Goal: Navigation & Orientation: Find specific page/section

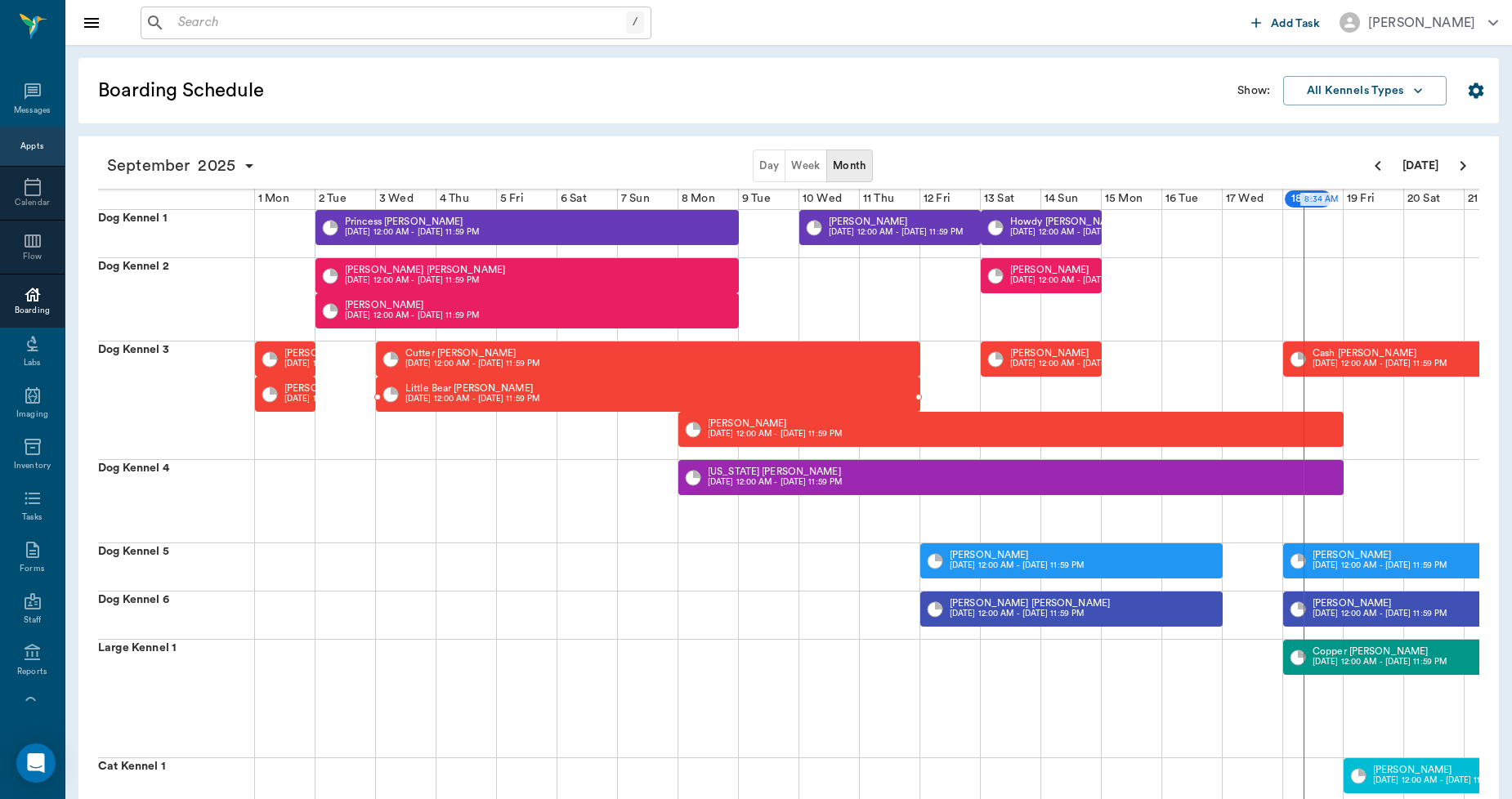
scroll to position [0, 419]
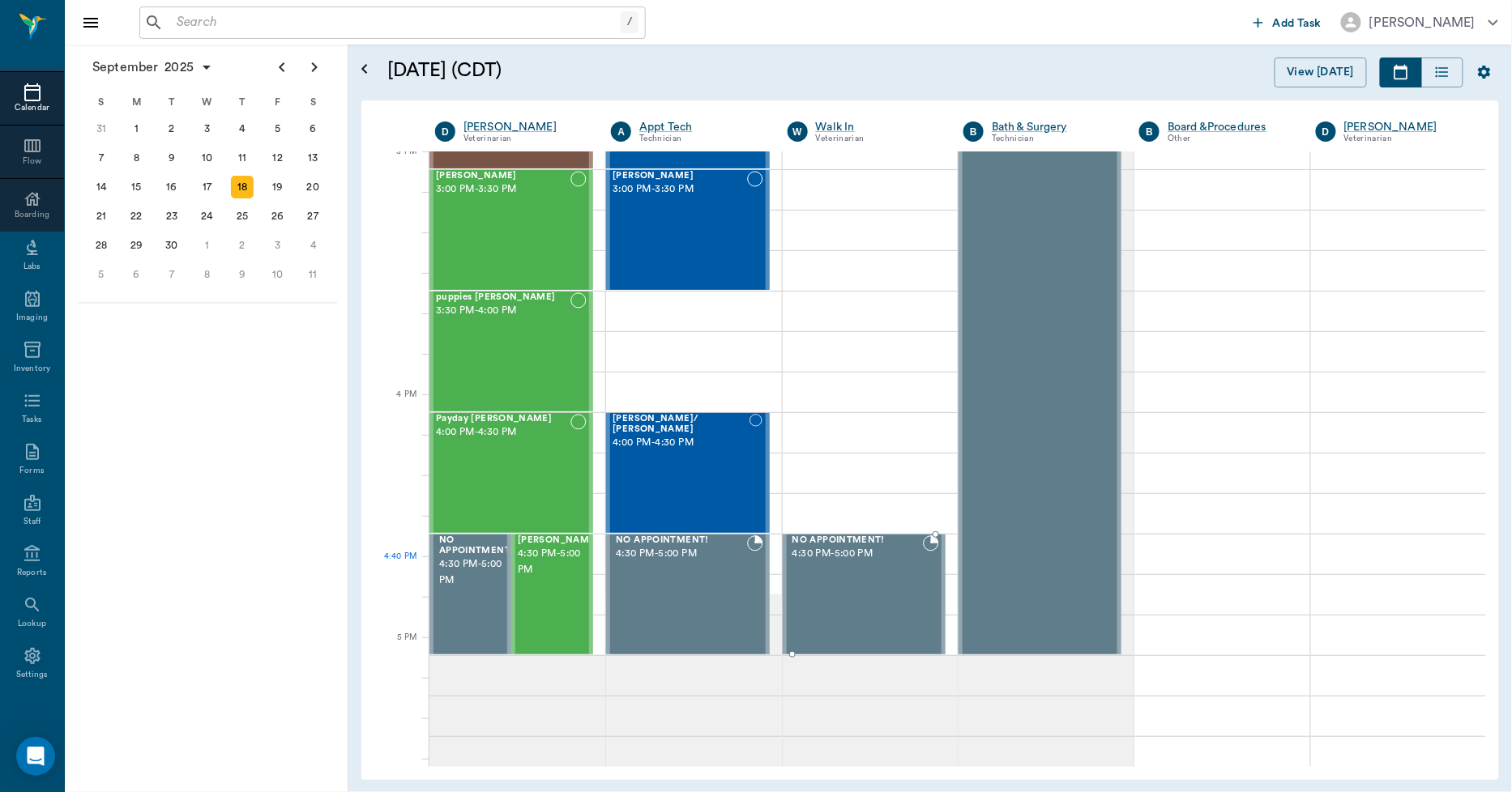
scroll to position [1713, 0]
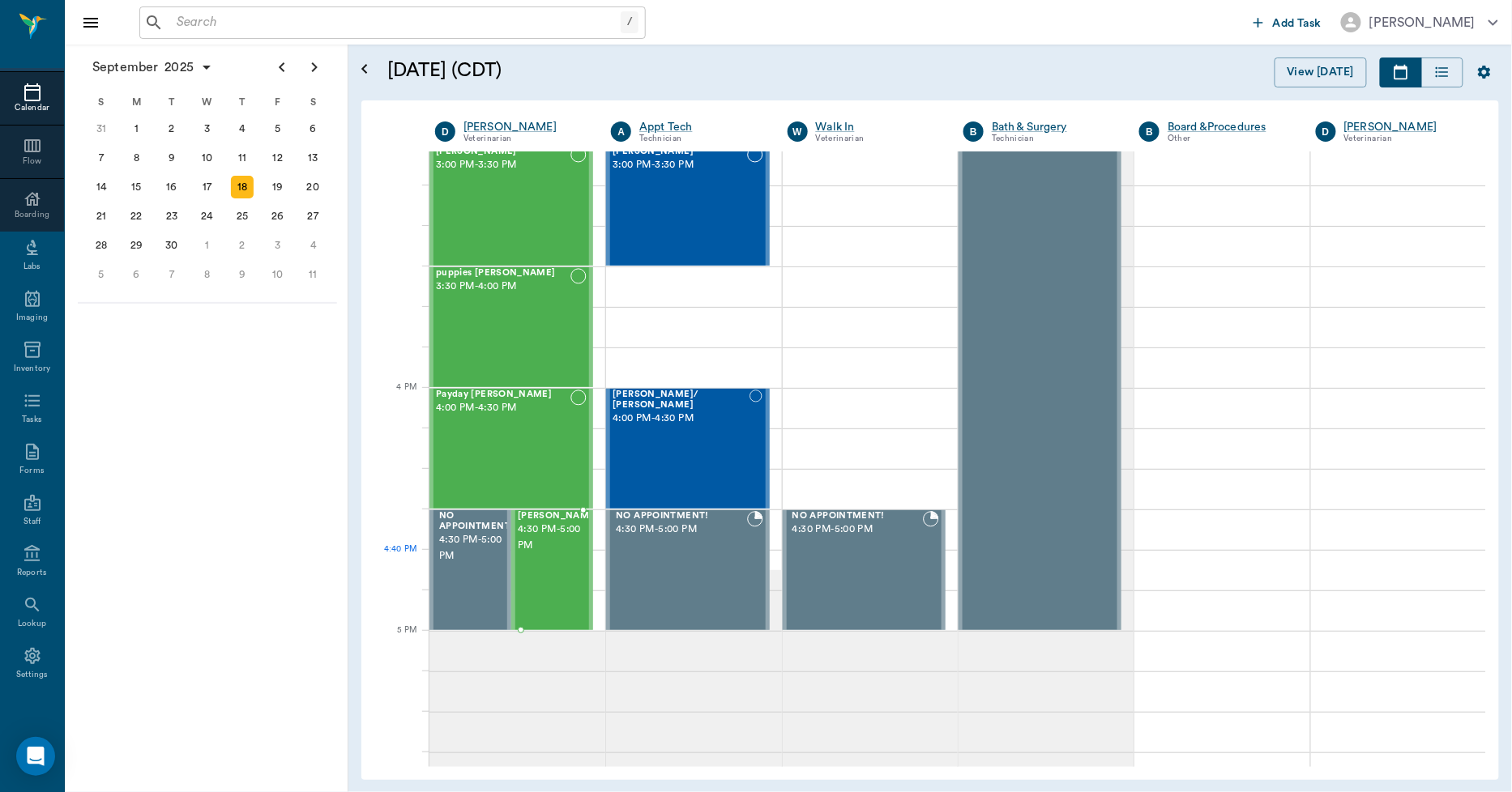
click at [547, 565] on div "[PERSON_NAME] 4:30 PM - 5:00 PM" at bounding box center [557, 570] width 81 height 118
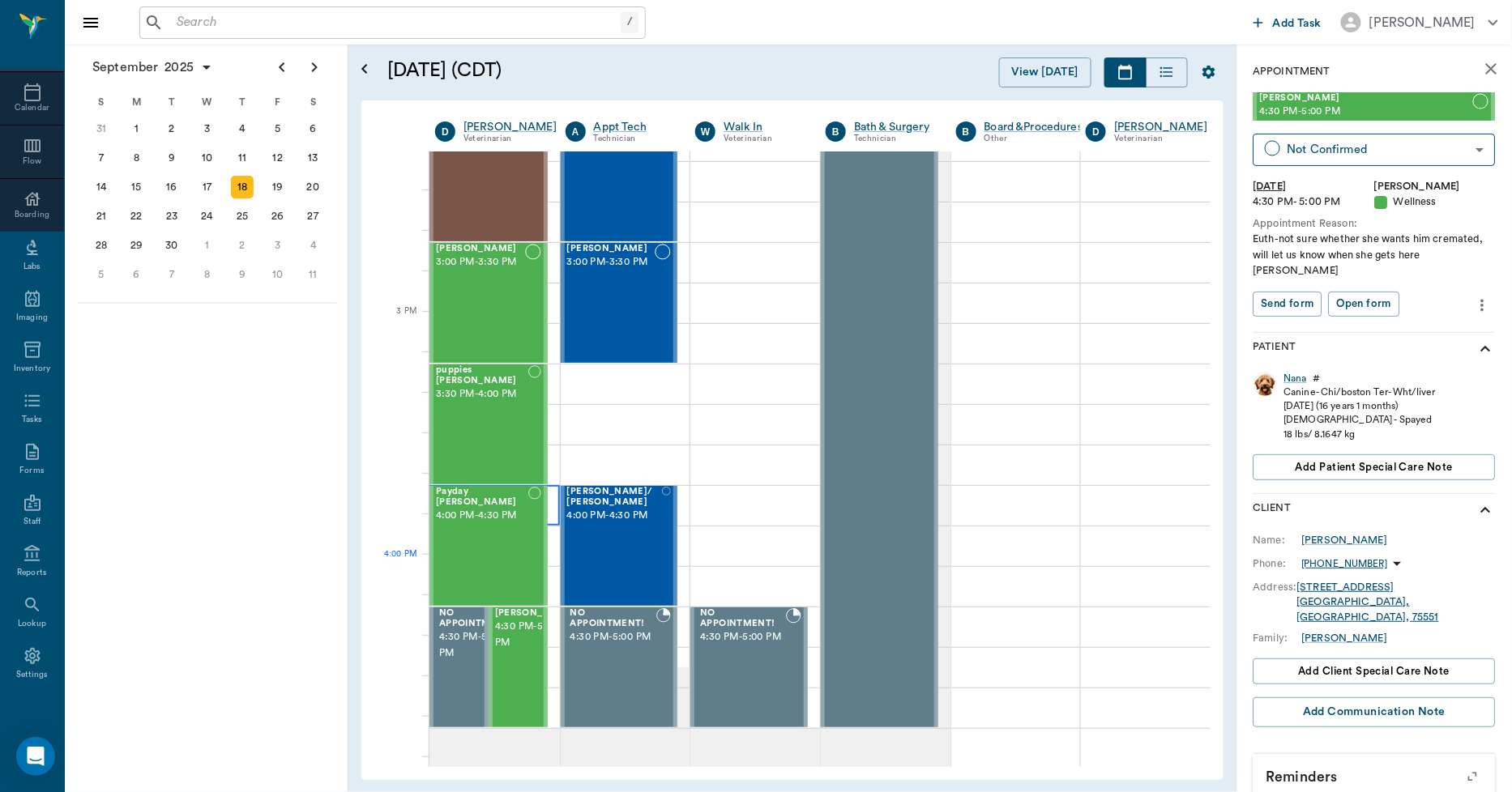
scroll to position [1443, 0]
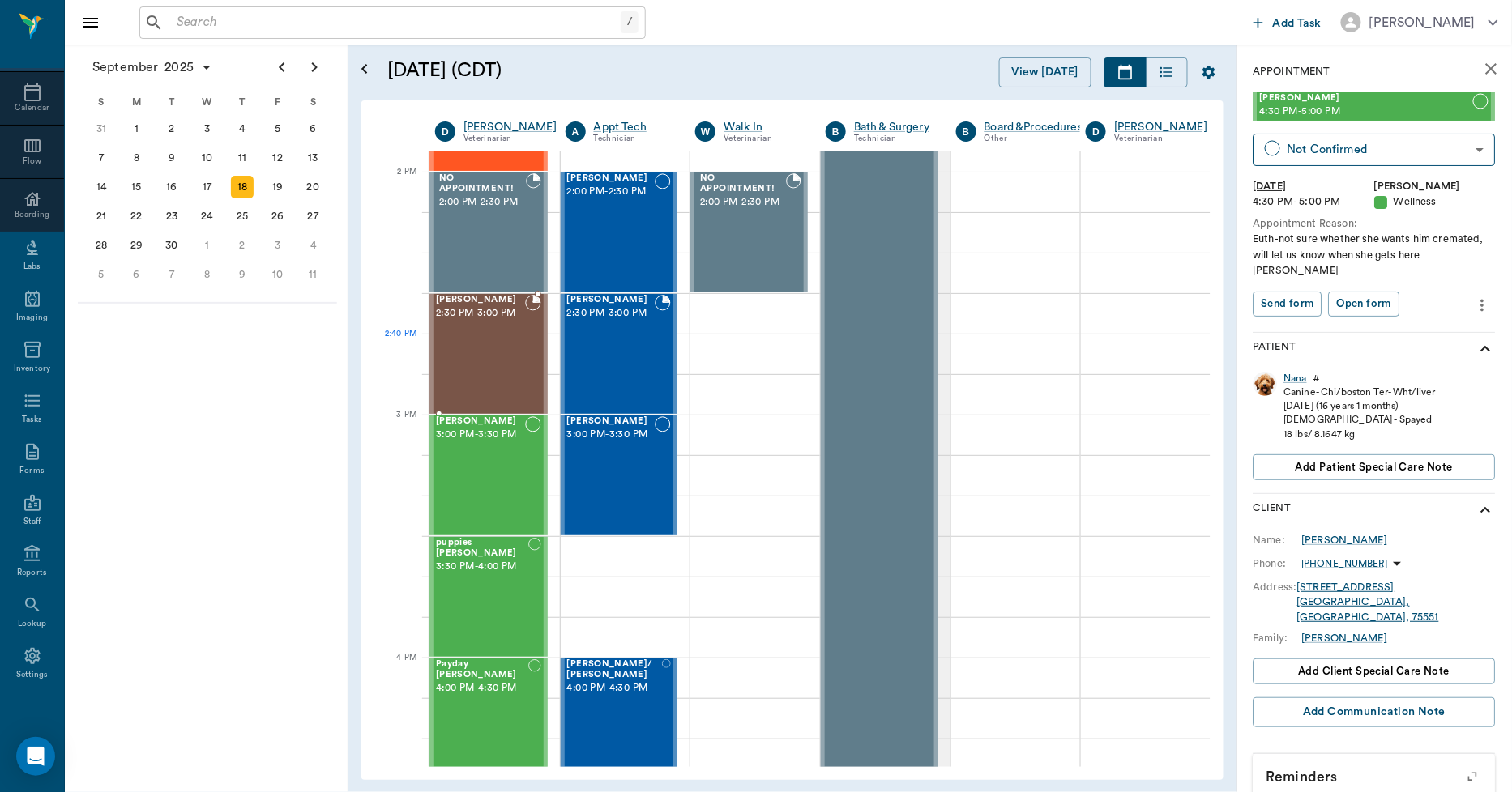
click at [506, 359] on div "[PERSON_NAME] 2:30 PM - 3:00 PM" at bounding box center [480, 354] width 89 height 118
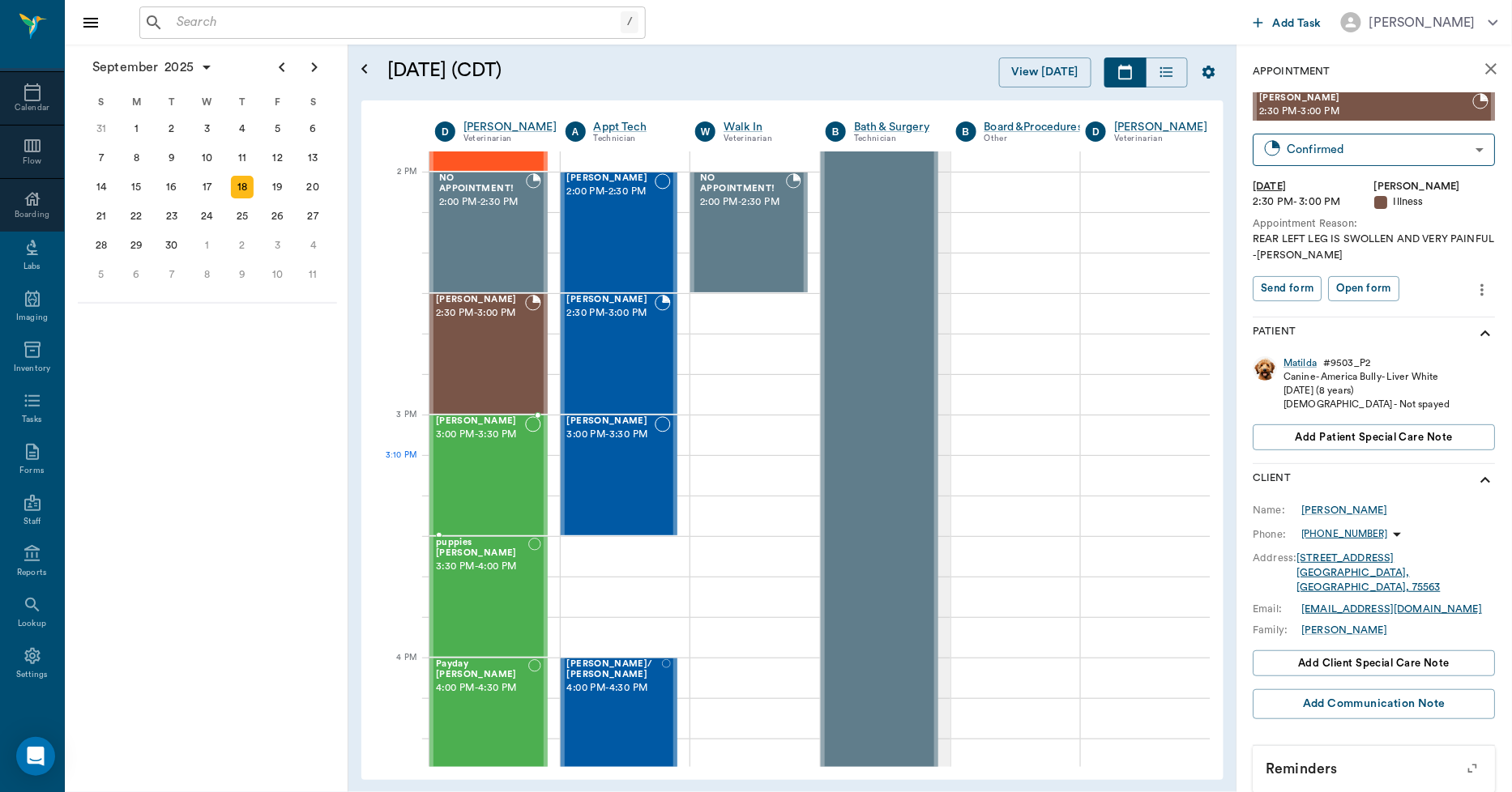
click at [490, 468] on div "[PERSON_NAME] 3:00 PM - 3:30 PM" at bounding box center [480, 475] width 89 height 118
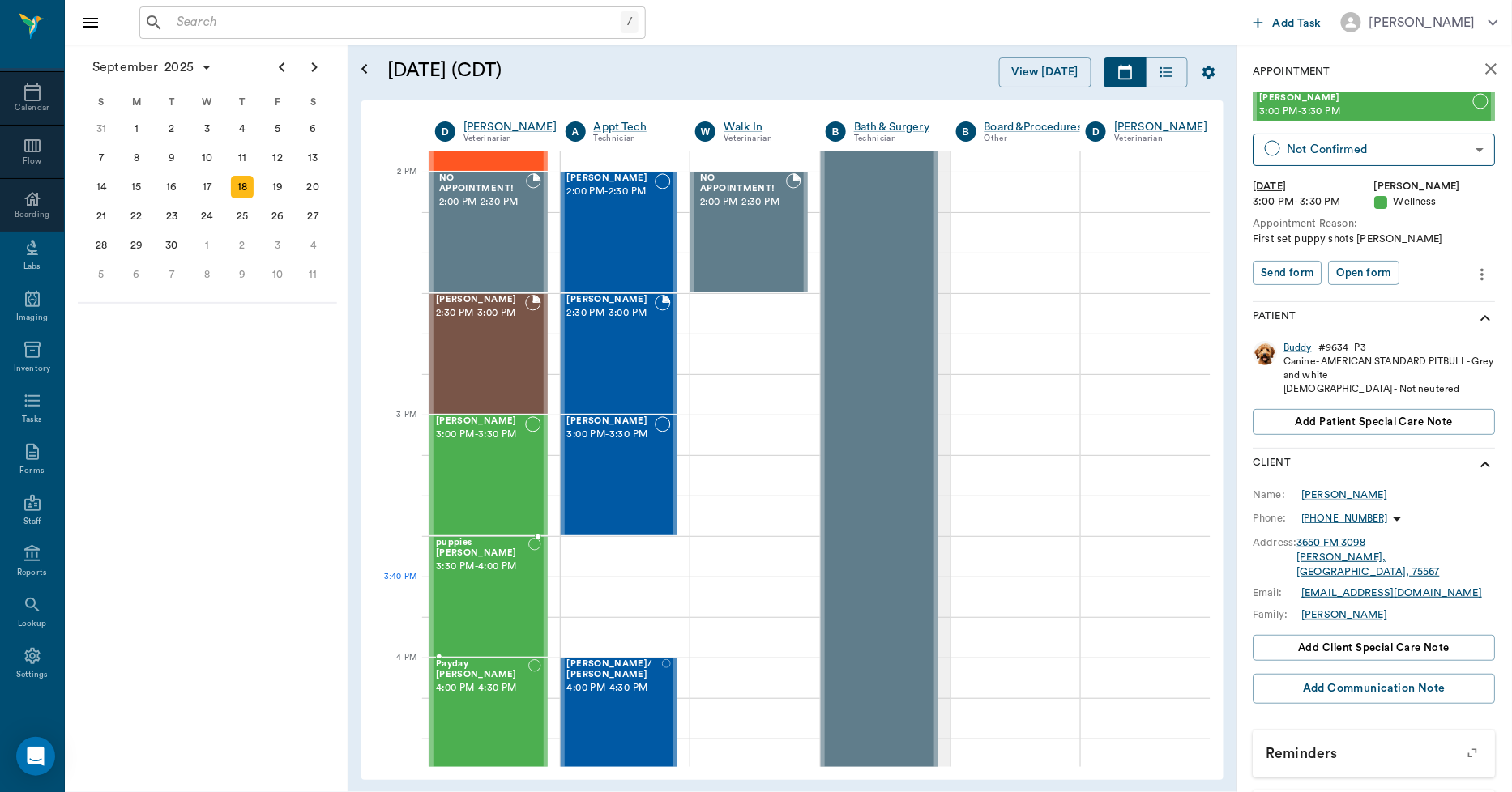
click at [511, 578] on div "puppies [PERSON_NAME] 3:30 PM - 4:00 PM" at bounding box center [482, 597] width 92 height 118
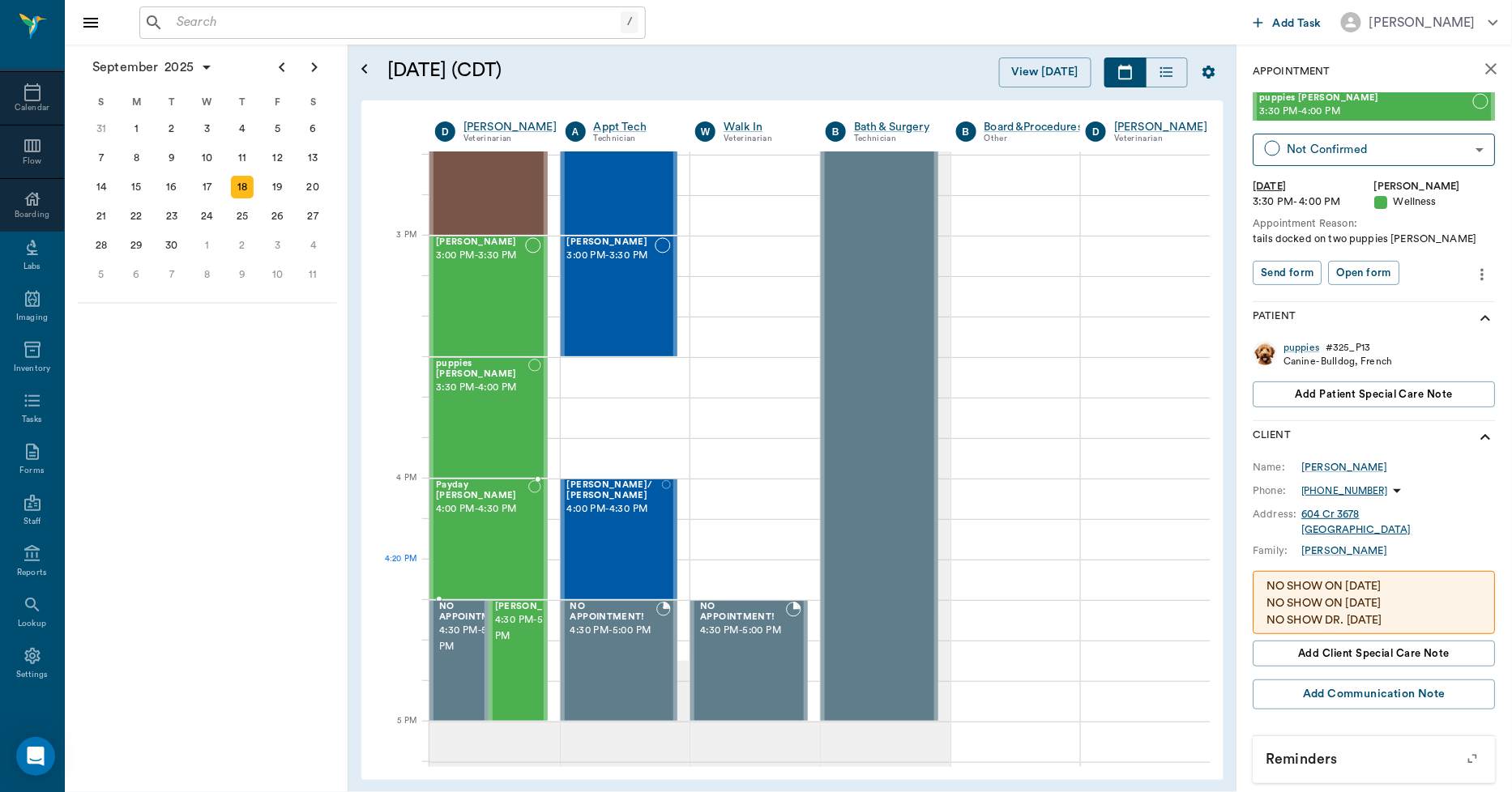
scroll to position [1624, 0]
click at [498, 538] on div "Payday [PERSON_NAME] 4:00 PM - 4:30 PM" at bounding box center [482, 539] width 92 height 118
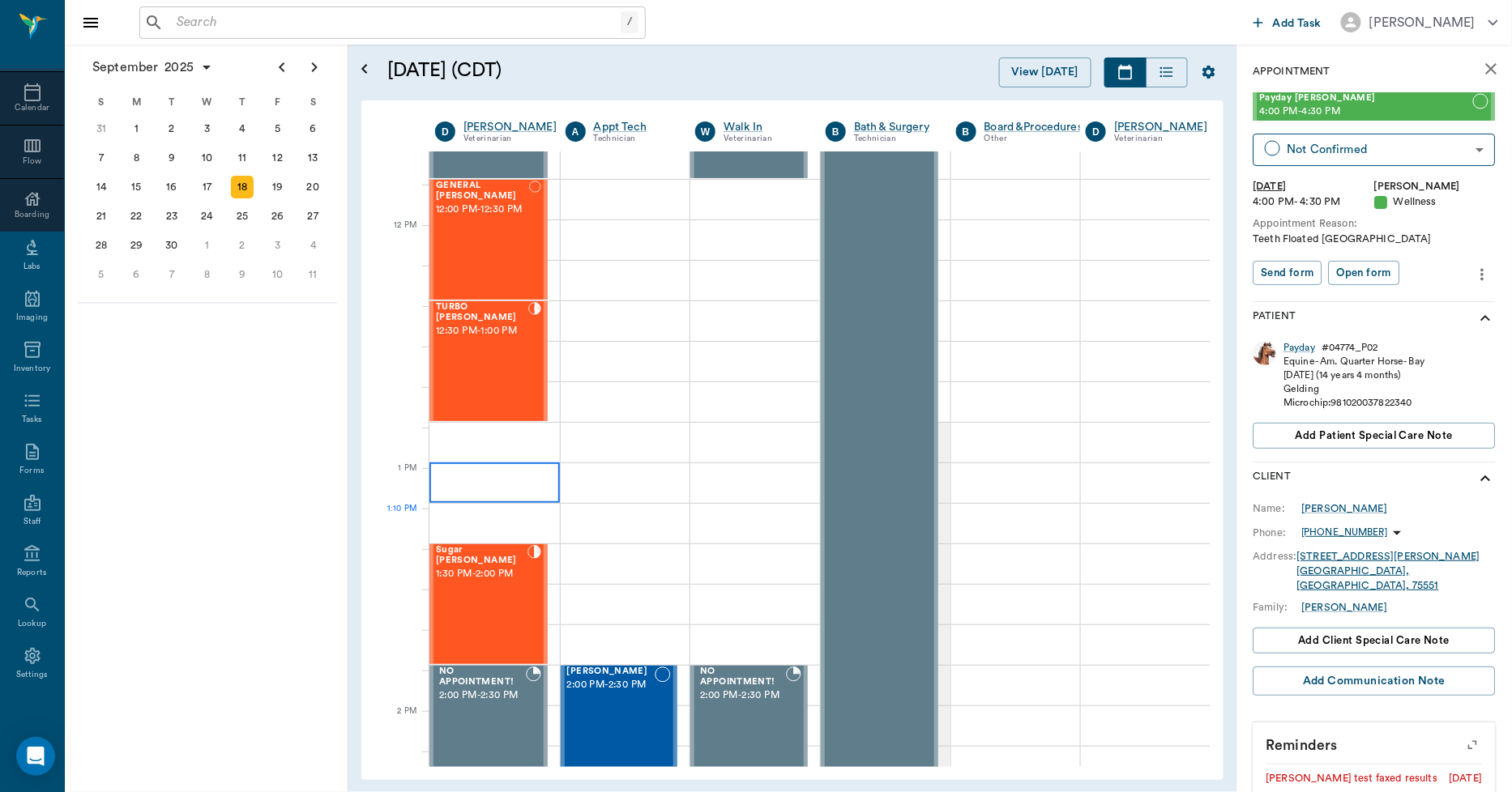
scroll to position [904, 0]
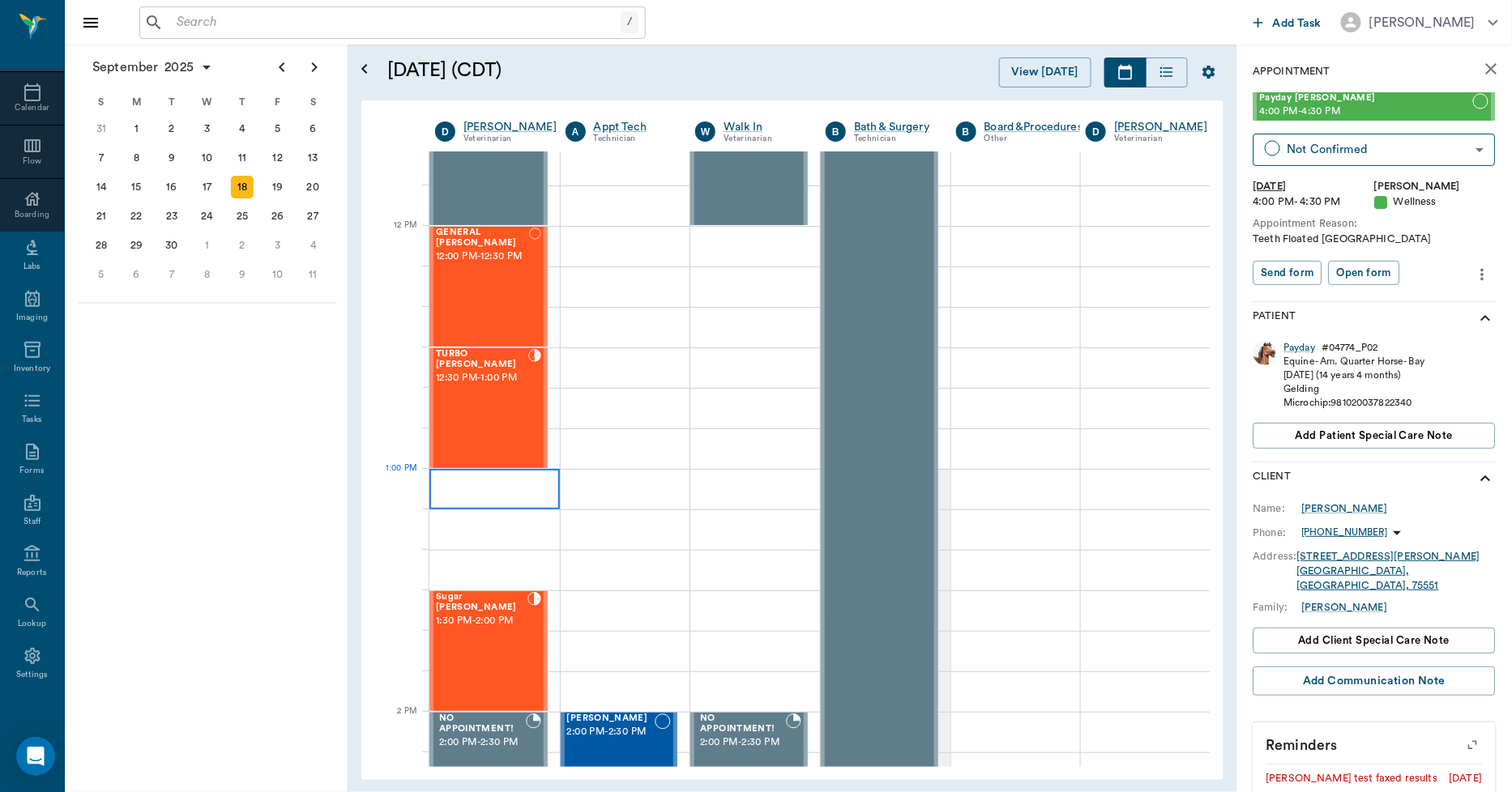
click at [437, 475] on div at bounding box center [495, 488] width 130 height 41
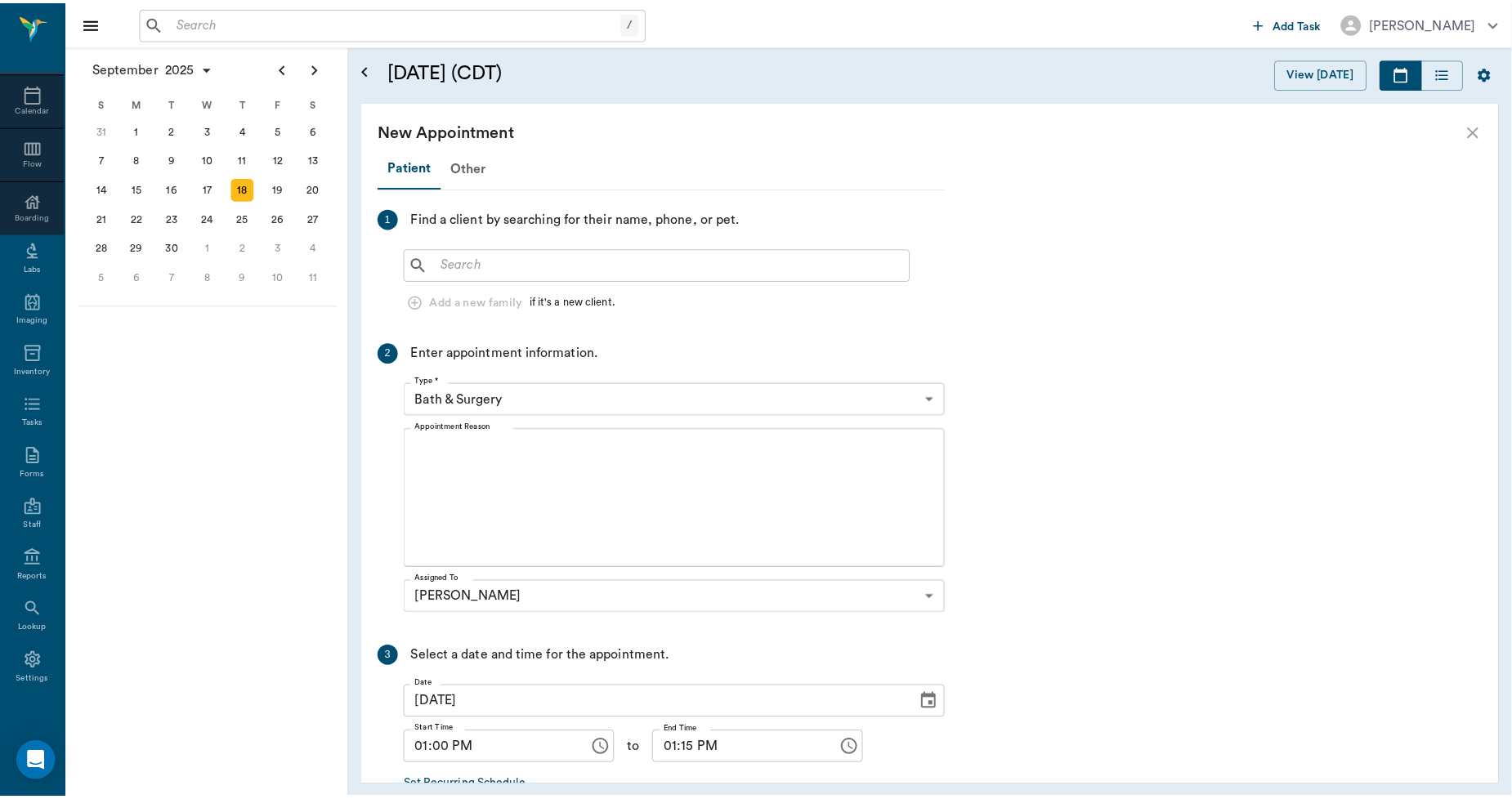
scroll to position [901, 0]
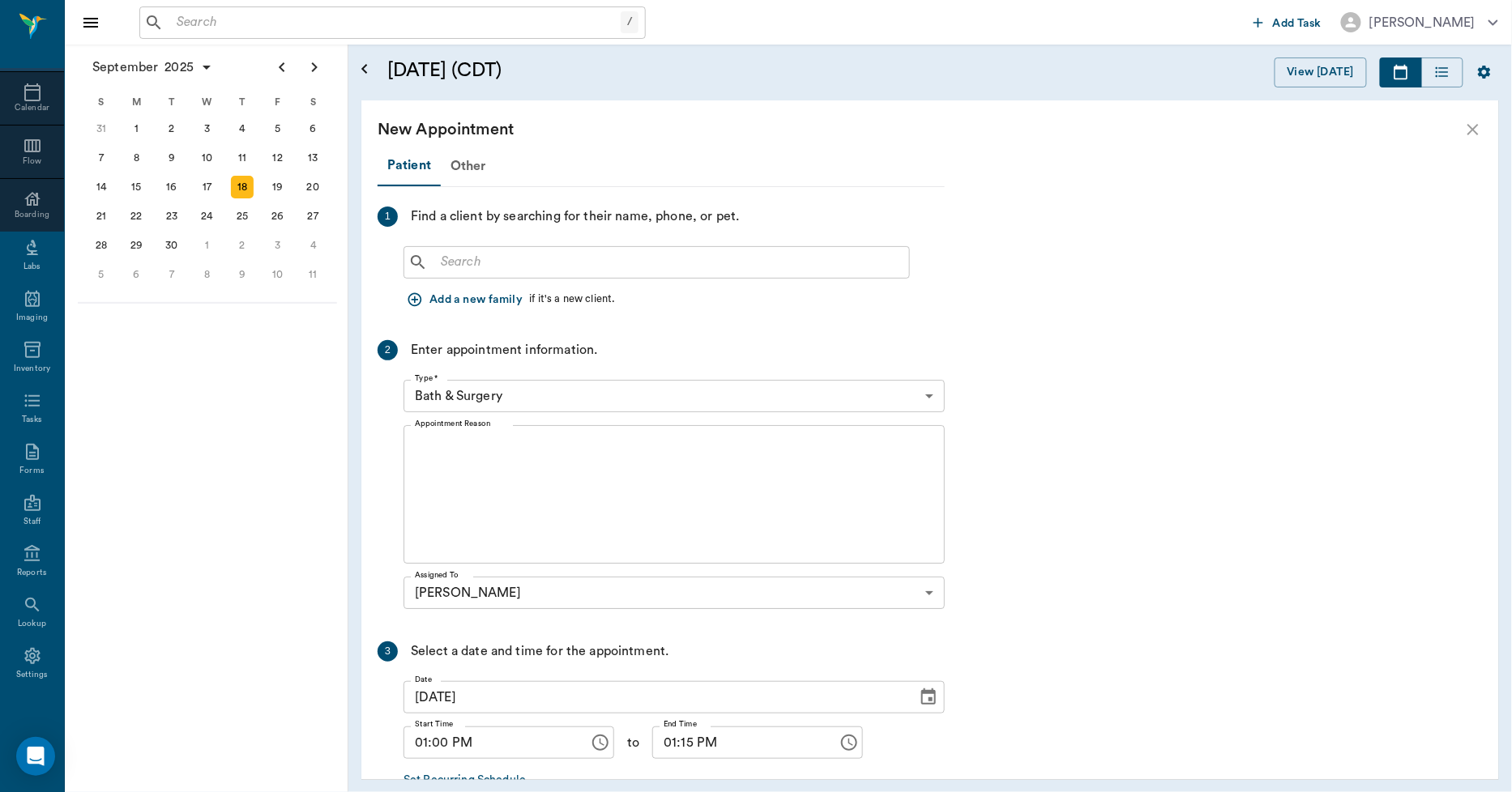
click at [1469, 127] on icon "close" at bounding box center [1473, 129] width 11 height 11
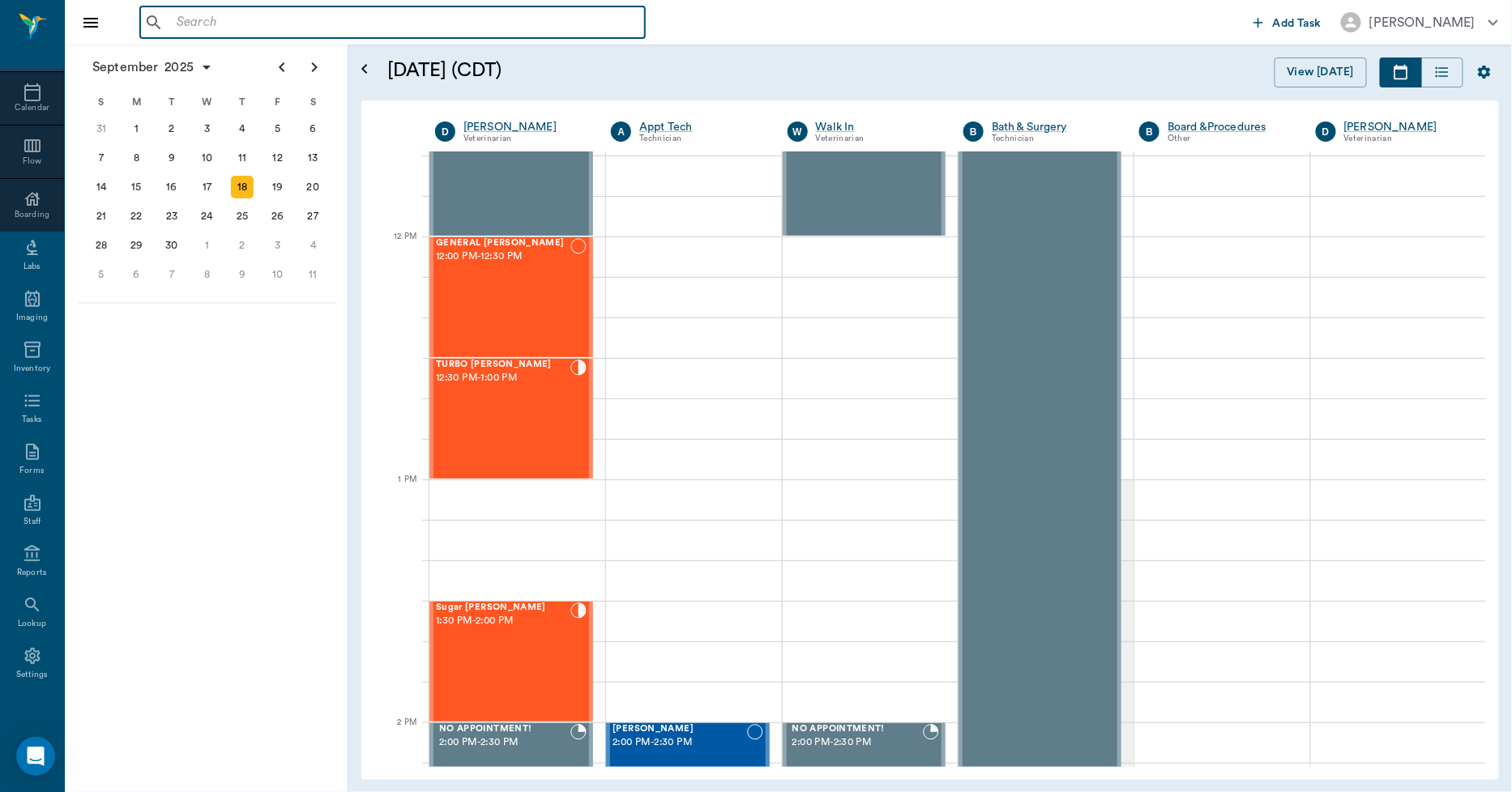
click at [211, 19] on input "text" at bounding box center [404, 23] width 469 height 23
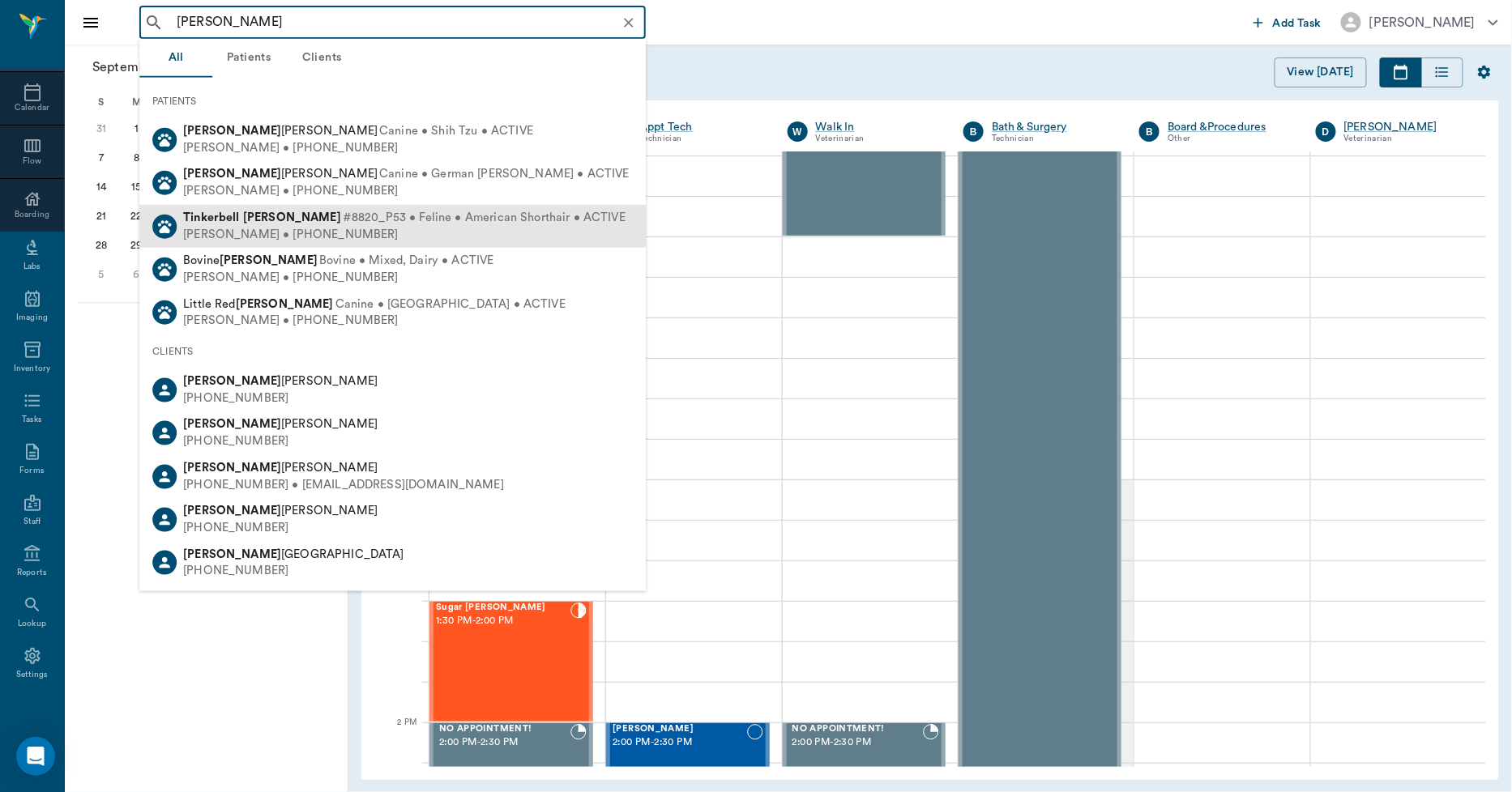
click at [250, 223] on div "[PERSON_NAME] #8820_P53 • Feline • American Shorthair • ACTIVE" at bounding box center [404, 219] width 443 height 17
type input "[PERSON_NAME]"
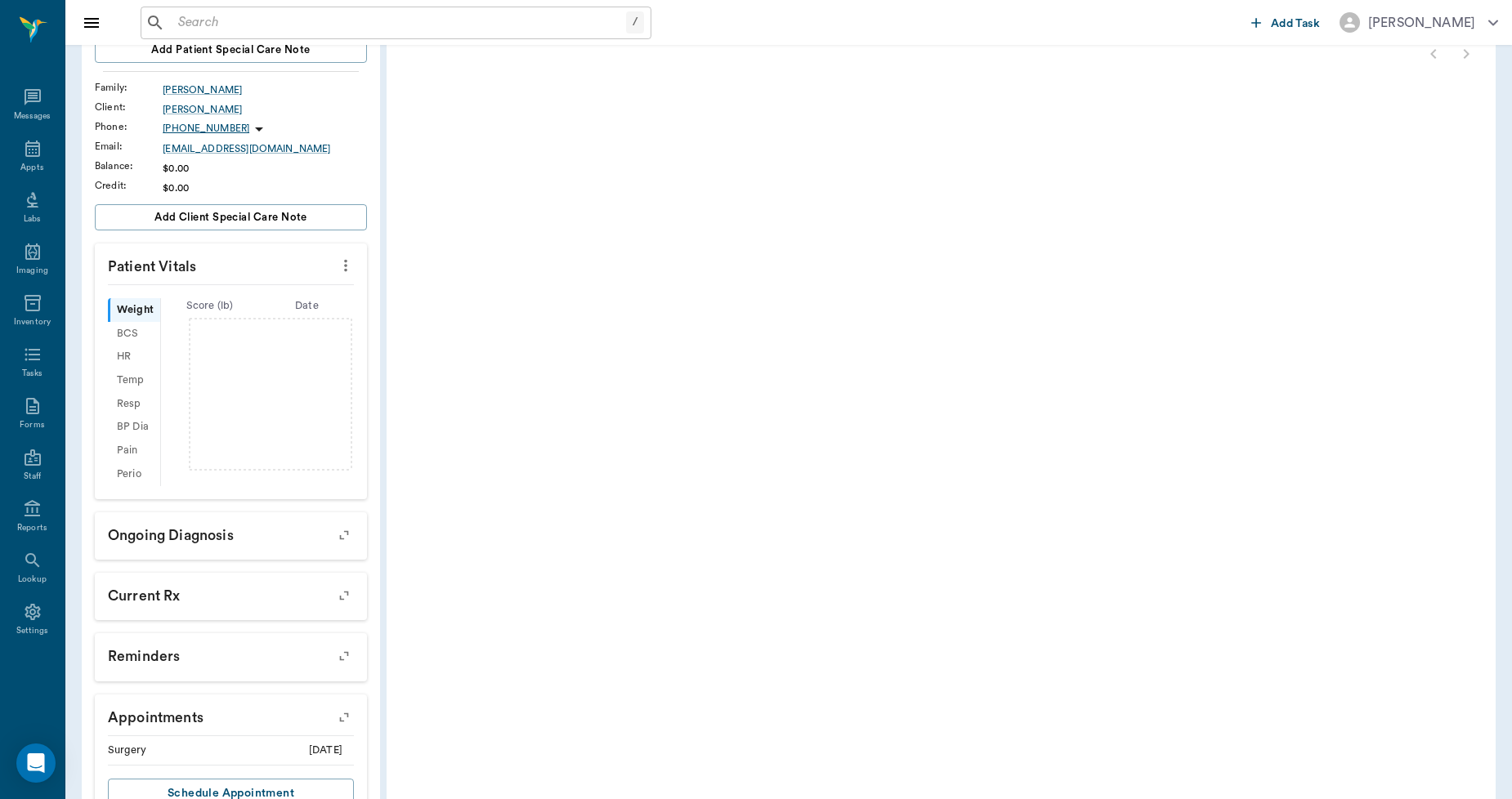
scroll to position [312, 0]
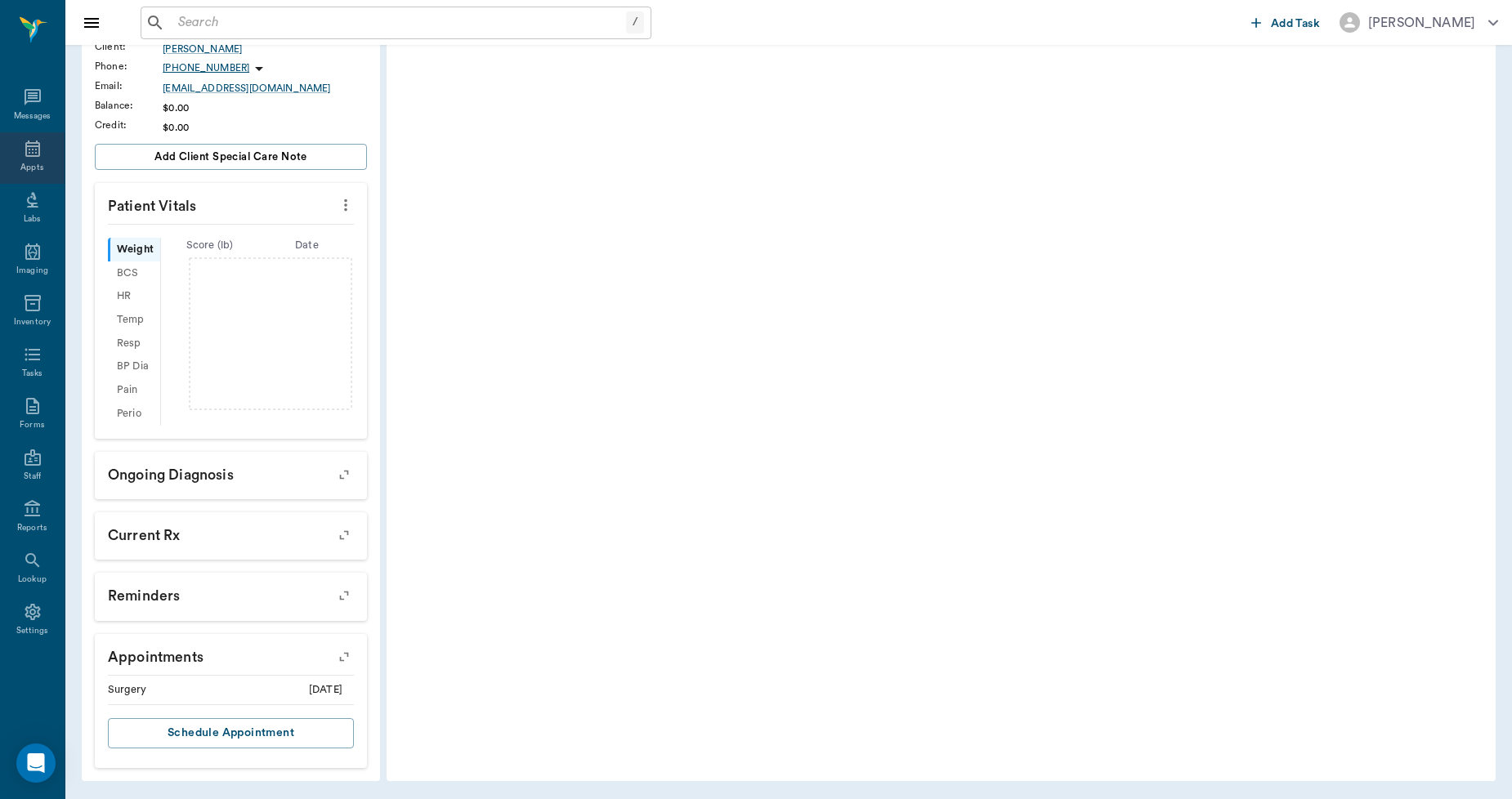
click at [28, 160] on div "Appts" at bounding box center [32, 158] width 65 height 52
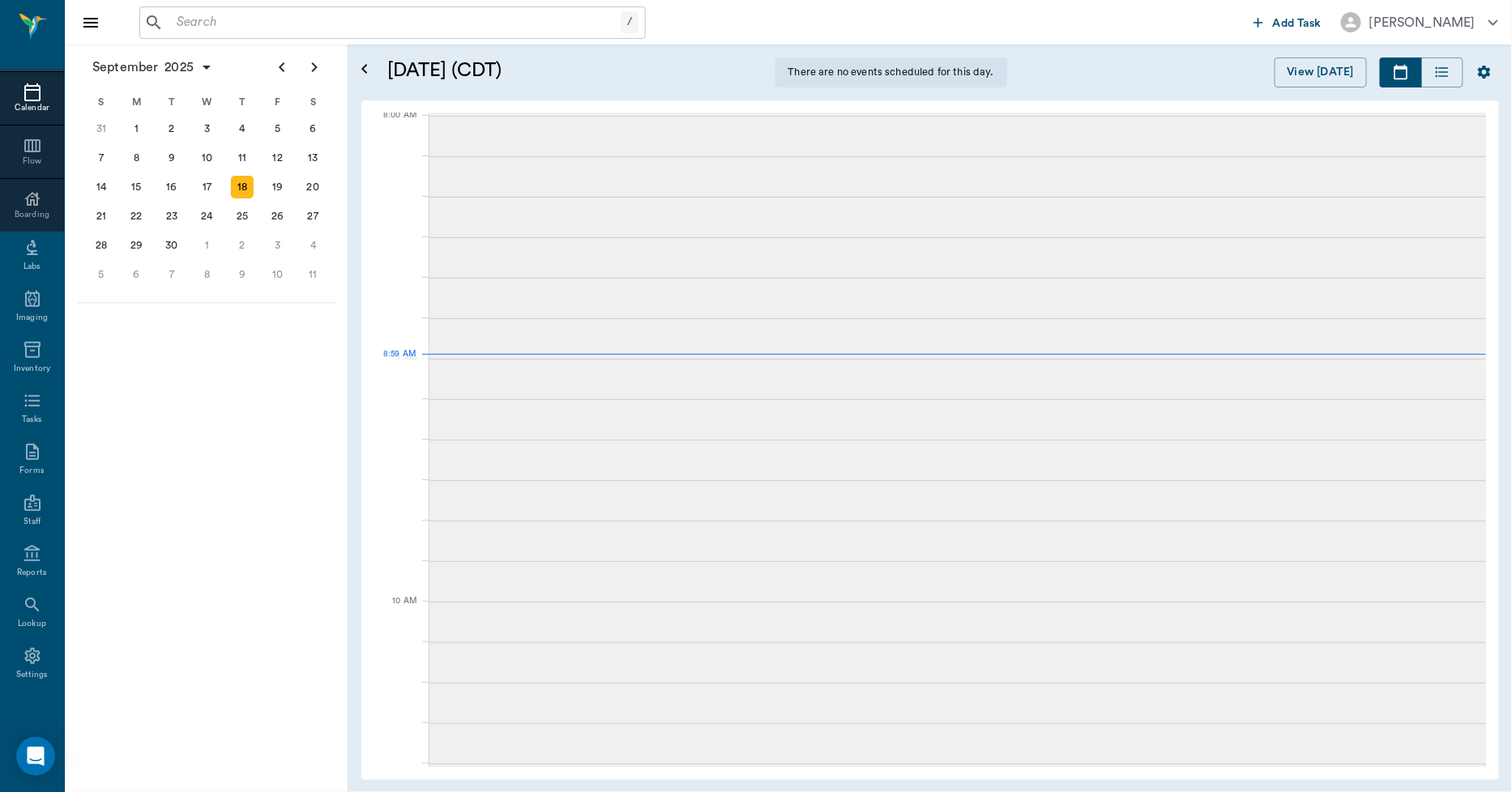
scroll to position [2, 0]
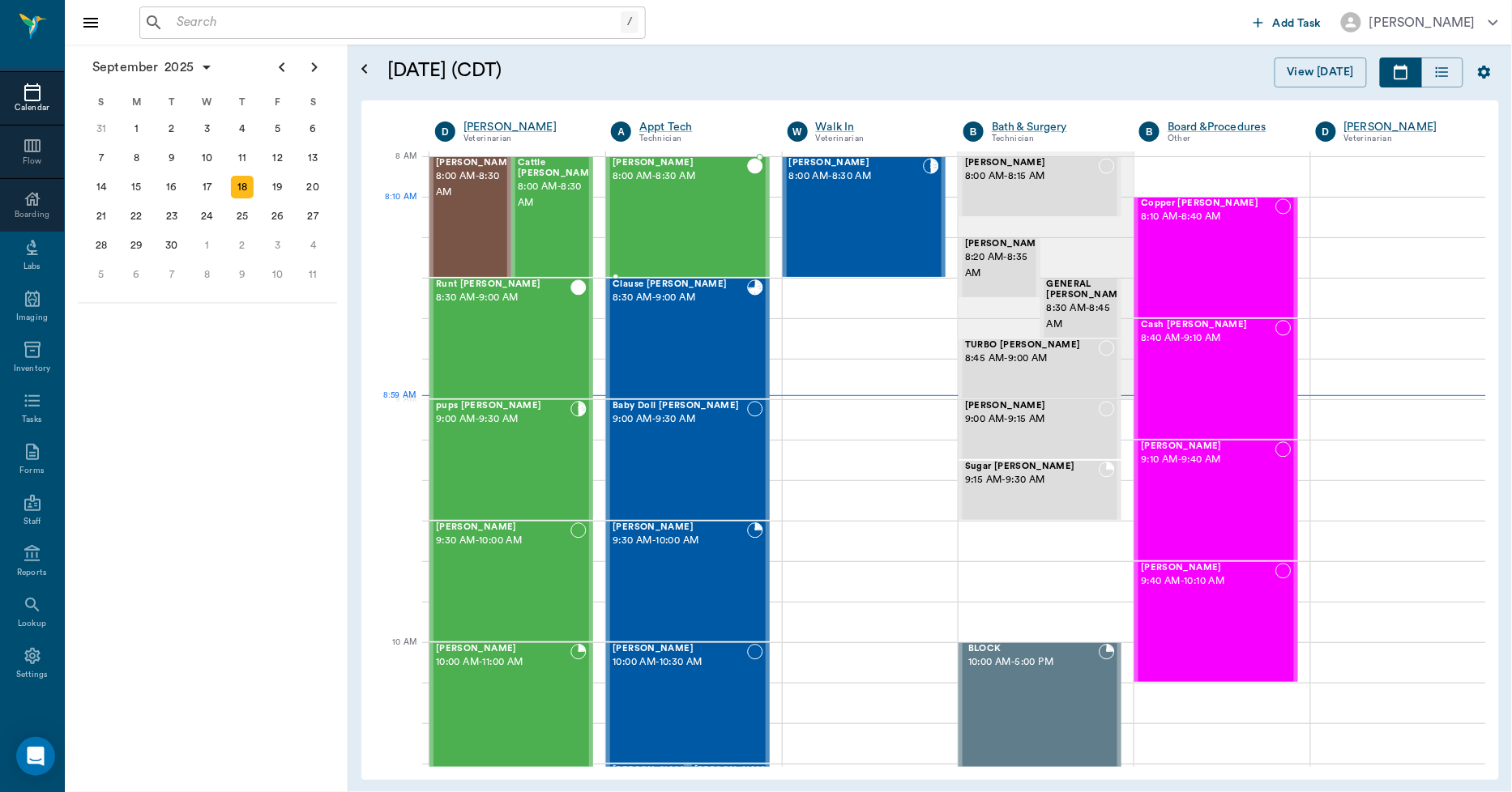
click at [707, 204] on div "[PERSON_NAME] 8:00 AM - 8:30 AM" at bounding box center [680, 217] width 134 height 118
